Goal: Task Accomplishment & Management: Use online tool/utility

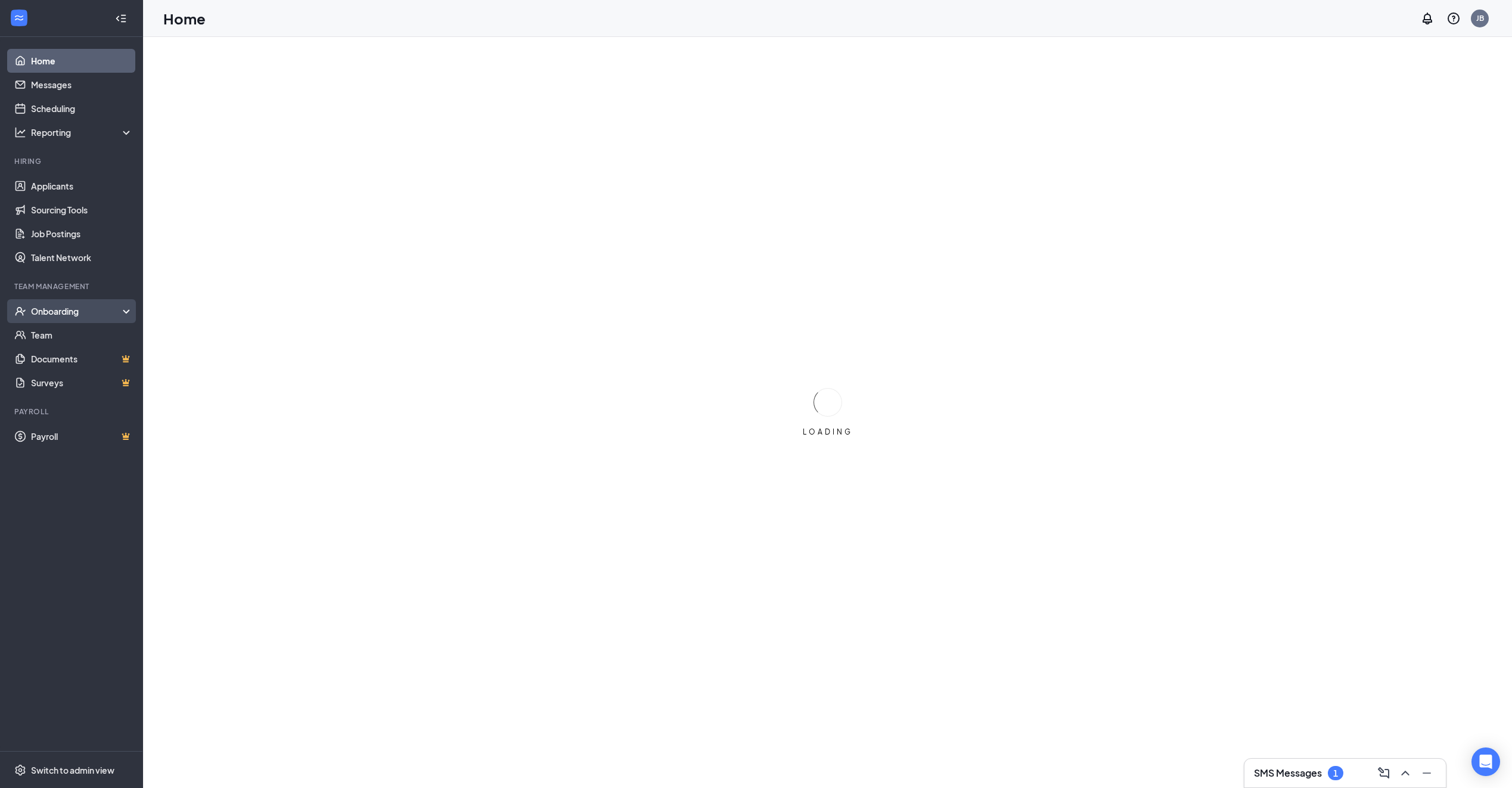
click at [66, 314] on div "Onboarding" at bounding box center [77, 310] width 92 height 12
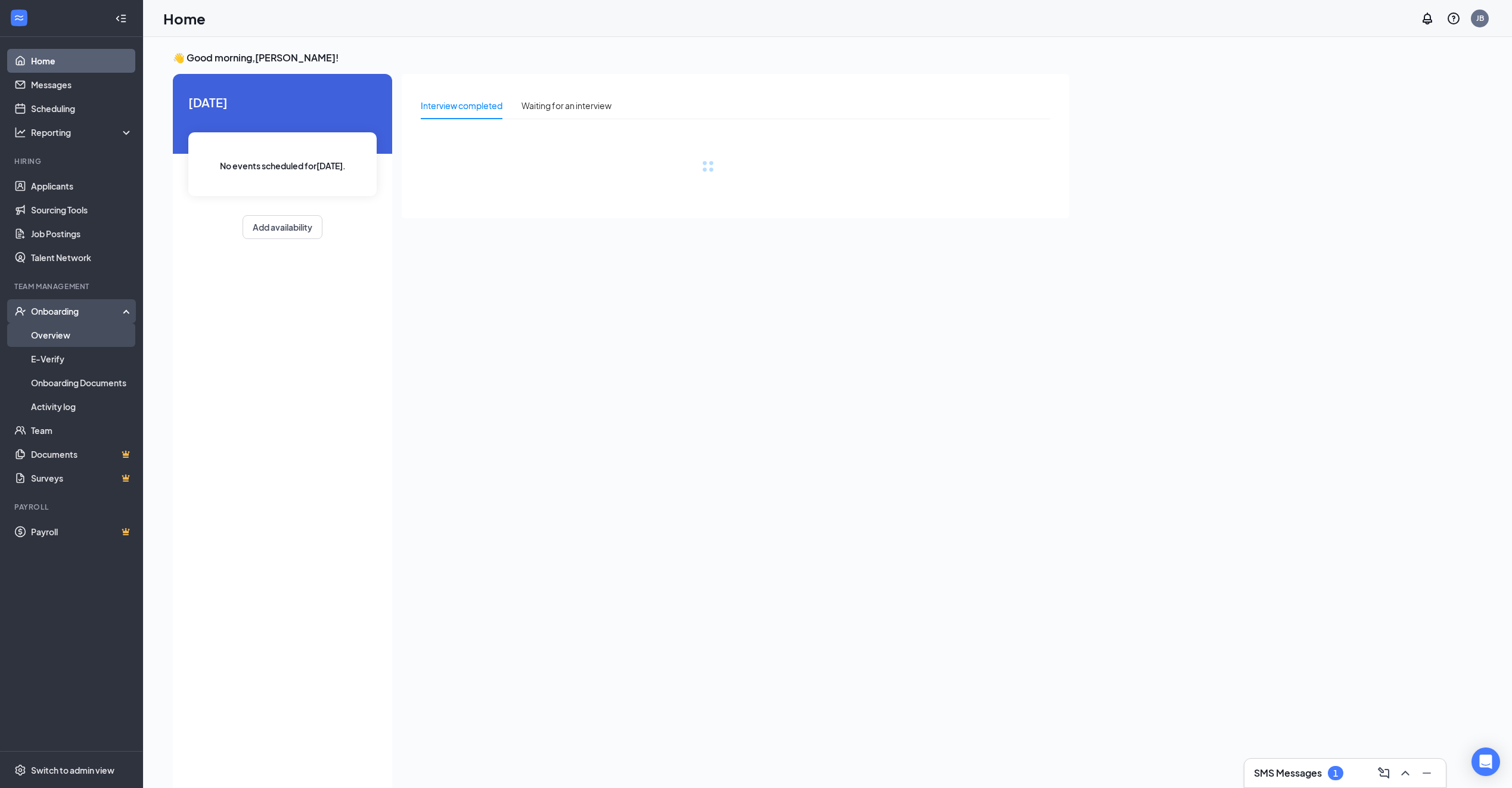
click at [56, 336] on link "Overview" at bounding box center [82, 335] width 102 height 24
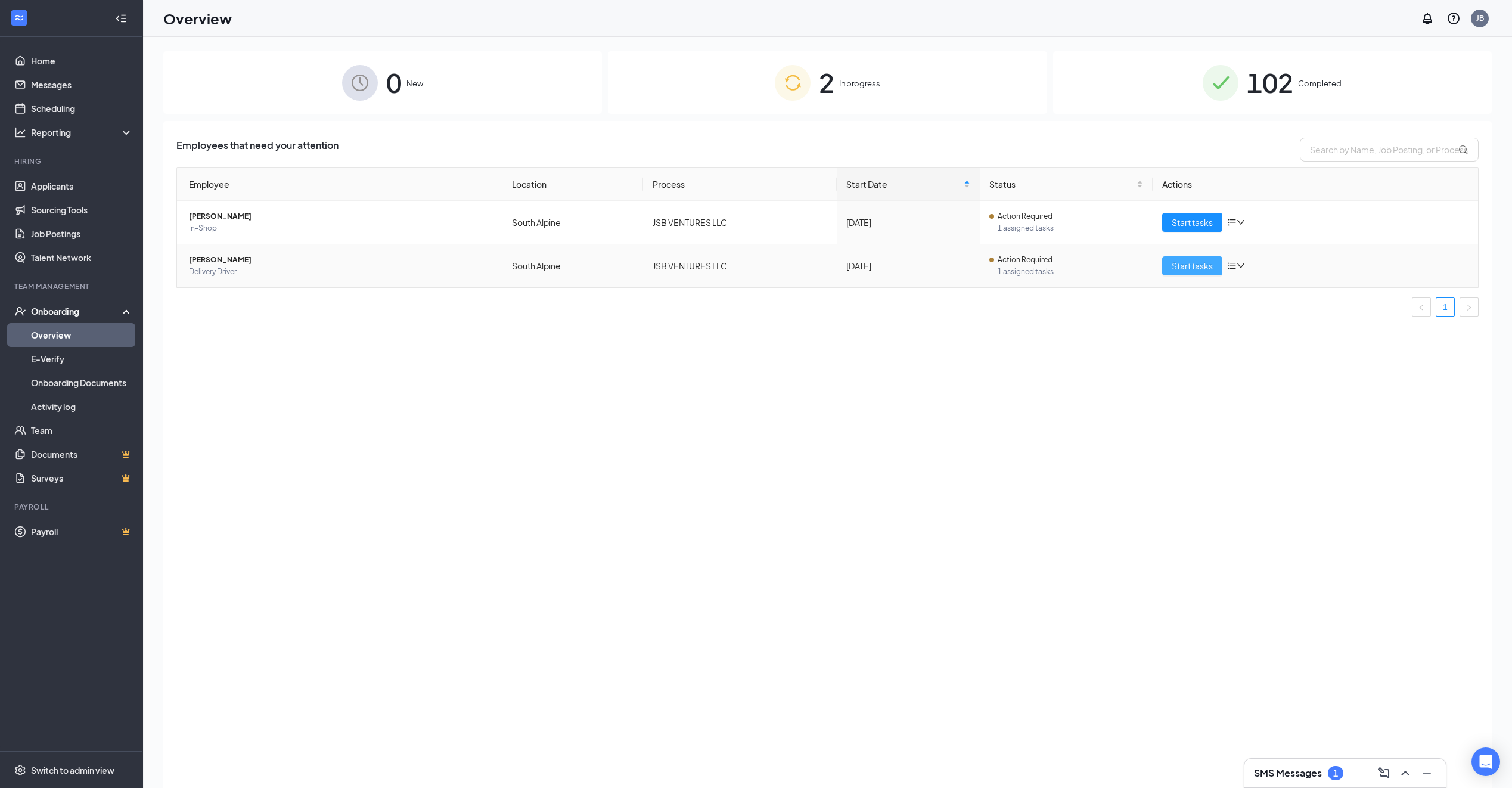
click at [1190, 265] on span "Start tasks" at bounding box center [1191, 266] width 41 height 13
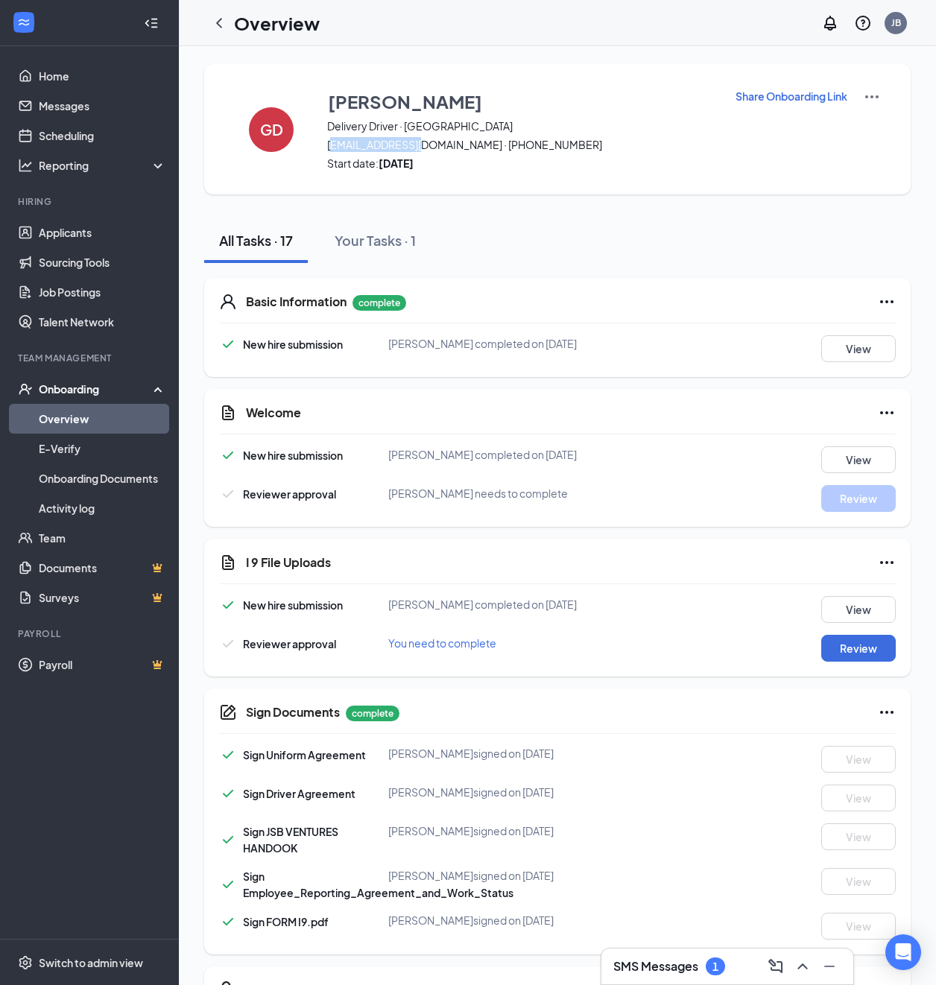
drag, startPoint x: 331, startPoint y: 146, endPoint x: 424, endPoint y: 150, distance: 93.2
click at [424, 150] on span "[EMAIL_ADDRESS][DOMAIN_NAME] · [PHONE_NUMBER]" at bounding box center [521, 144] width 389 height 15
drag, startPoint x: 424, startPoint y: 150, endPoint x: 402, endPoint y: 182, distance: 39.1
click at [402, 183] on div "GD [PERSON_NAME] Delivery Driver · South Alpine [EMAIL_ADDRESS][DOMAIN_NAME] · …" at bounding box center [557, 129] width 706 height 130
drag, startPoint x: 402, startPoint y: 182, endPoint x: 461, endPoint y: 147, distance: 68.7
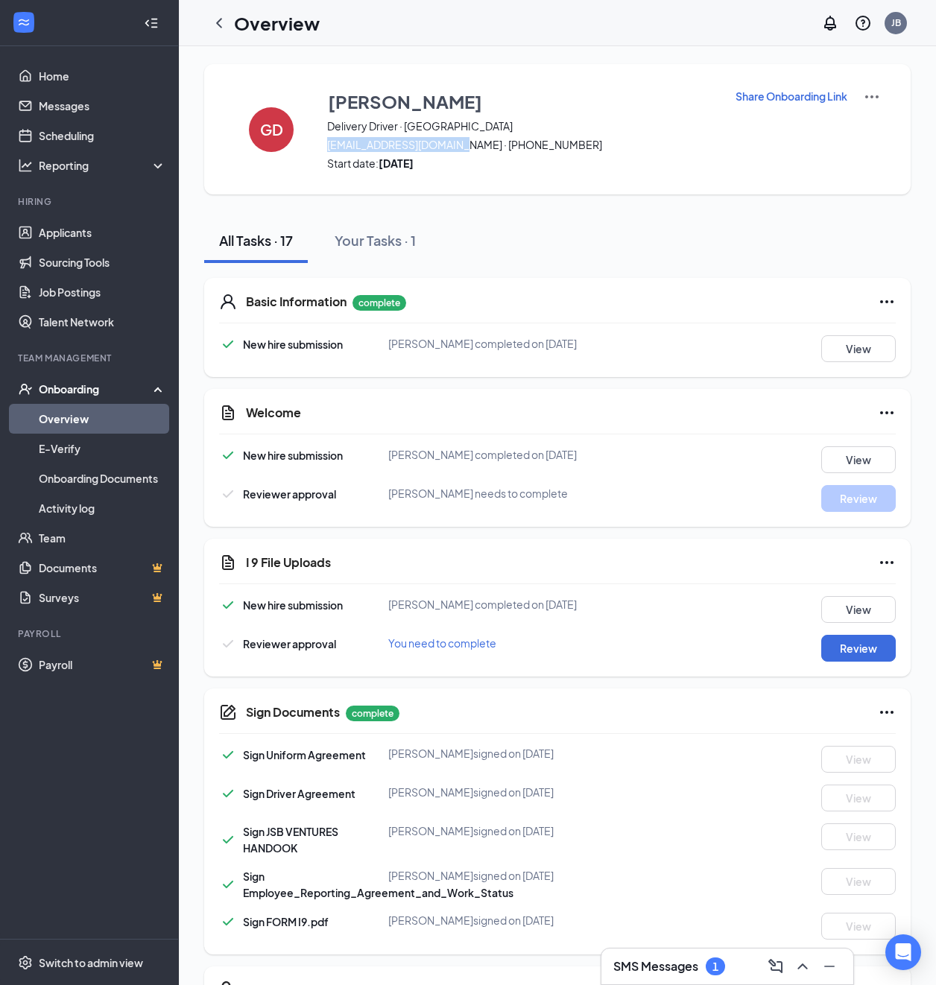
click at [461, 147] on div "GD [PERSON_NAME] Delivery Driver · South Alpine [EMAIL_ADDRESS][DOMAIN_NAME] · …" at bounding box center [557, 129] width 706 height 130
drag, startPoint x: 461, startPoint y: 147, endPoint x: 425, endPoint y: 148, distance: 35.8
copy span "[EMAIL_ADDRESS][DOMAIN_NAME]"
